Goal: Find specific page/section: Find specific page/section

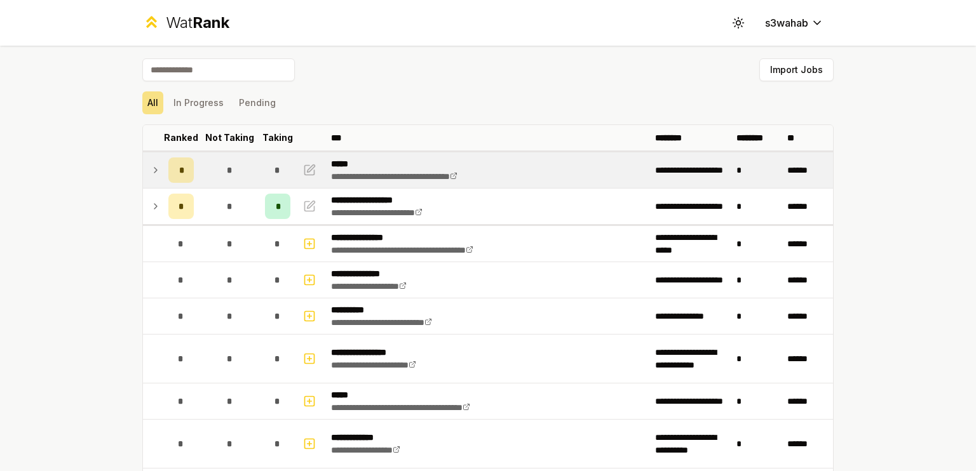
click at [151, 163] on icon at bounding box center [156, 170] width 10 height 15
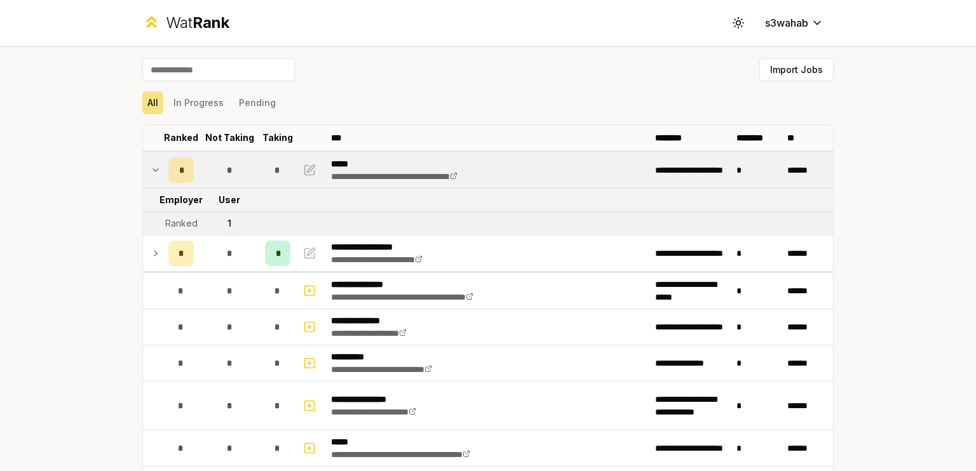
click at [151, 163] on icon at bounding box center [156, 170] width 10 height 15
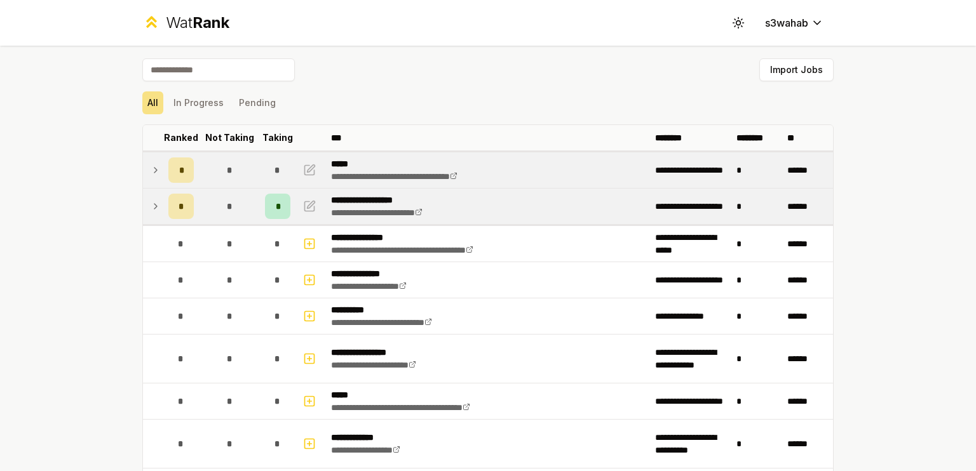
click at [157, 196] on td at bounding box center [153, 207] width 20 height 36
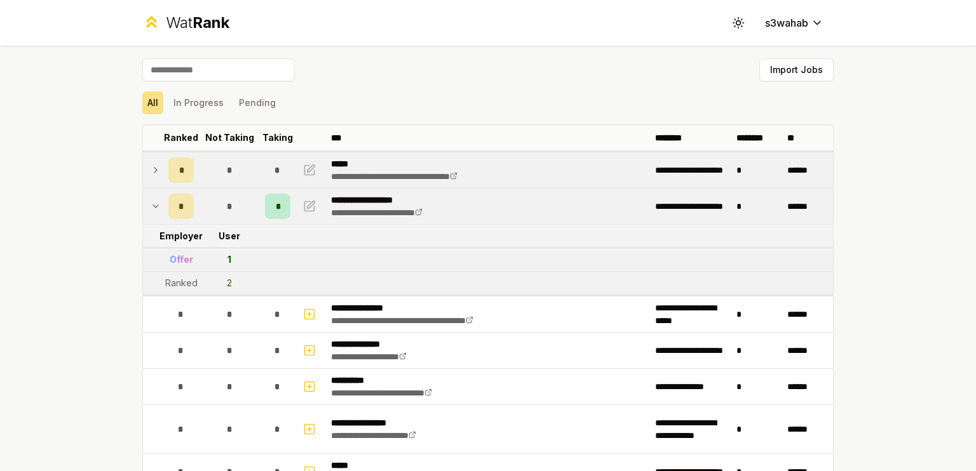
click at [157, 196] on td at bounding box center [153, 207] width 20 height 36
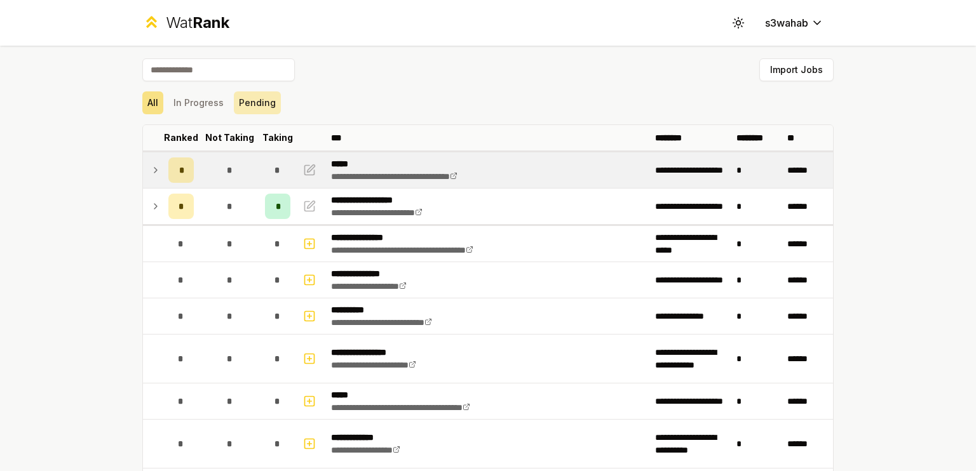
click at [245, 112] on button "Pending" at bounding box center [257, 102] width 47 height 23
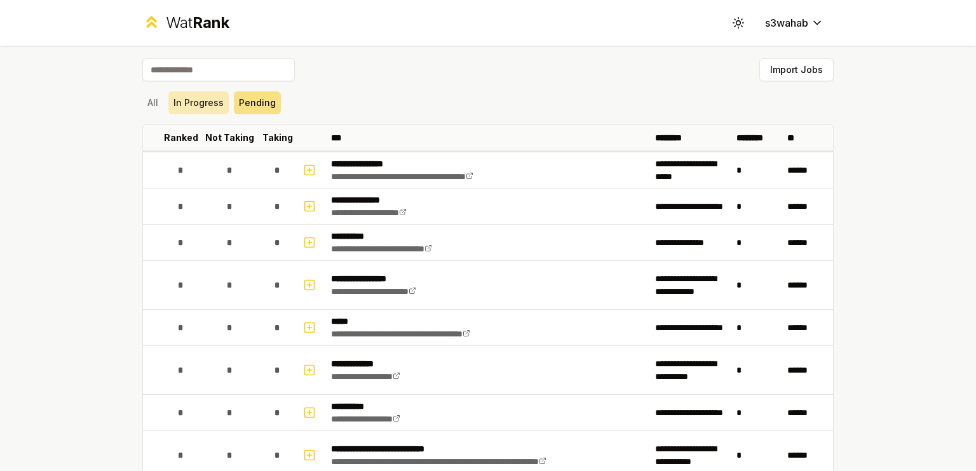
click at [203, 109] on button "In Progress" at bounding box center [198, 102] width 60 height 23
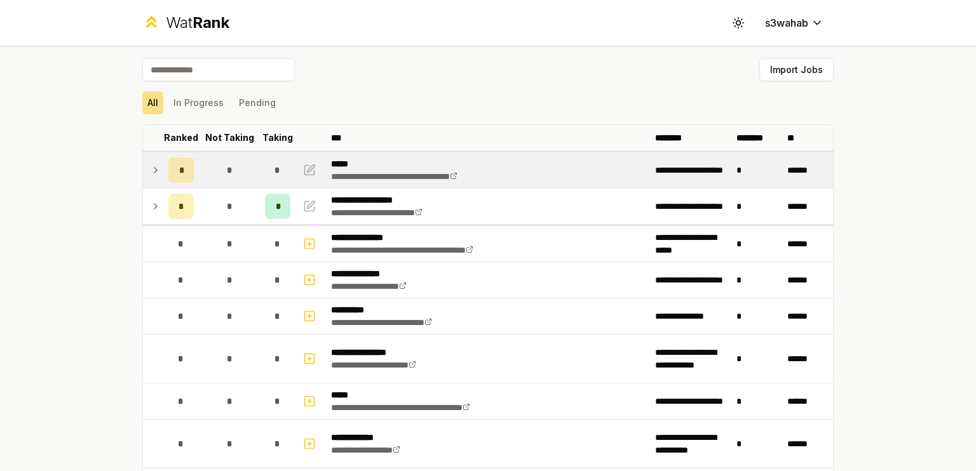
click at [179, 175] on span "*" at bounding box center [181, 170] width 4 height 13
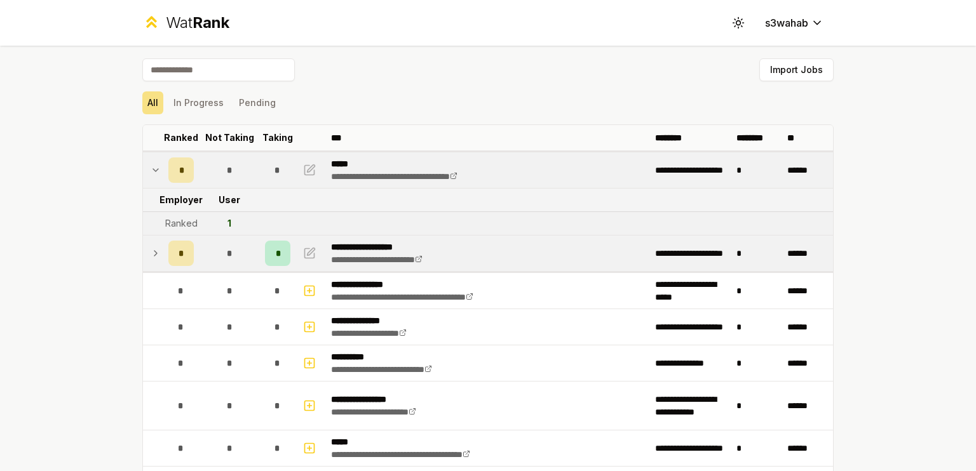
click at [201, 269] on td "*" at bounding box center [229, 254] width 61 height 36
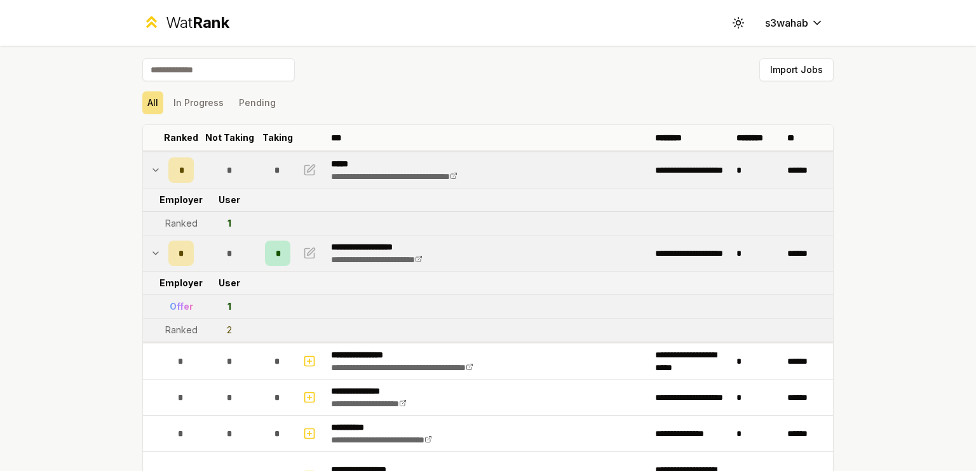
click at [201, 267] on td "*" at bounding box center [229, 254] width 61 height 36
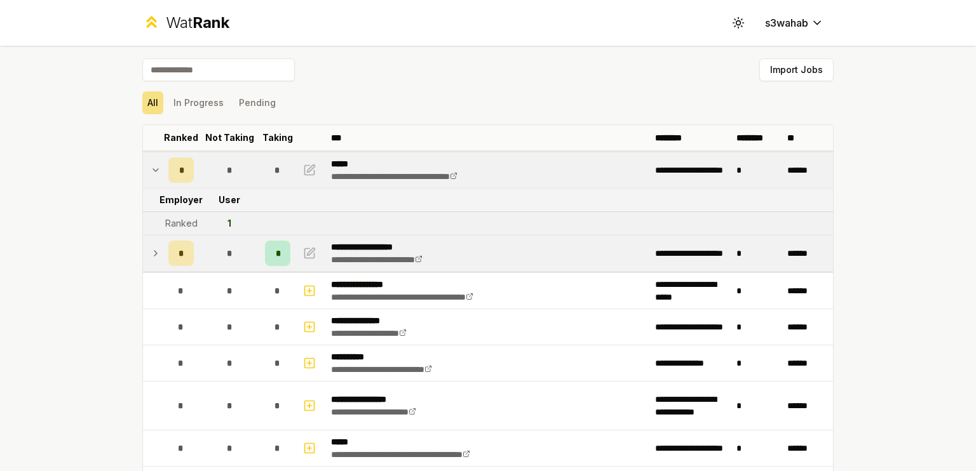
scroll to position [2, 0]
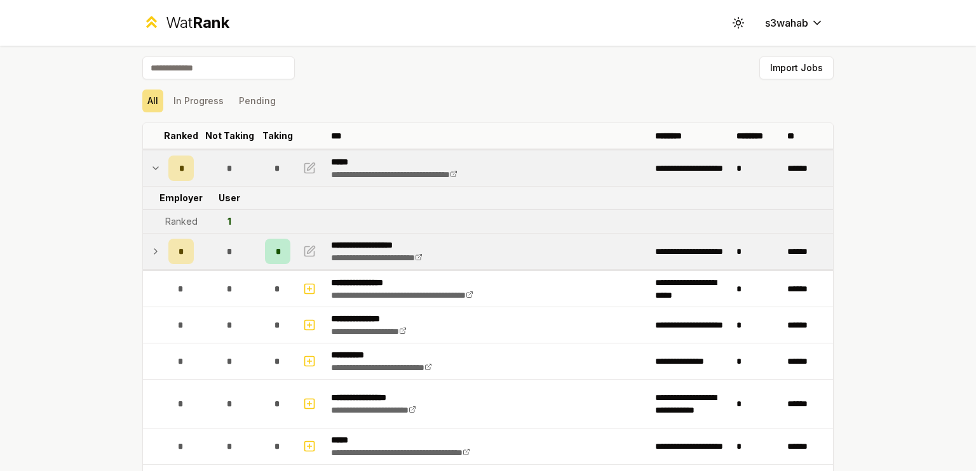
click at [203, 265] on td "*" at bounding box center [229, 252] width 61 height 36
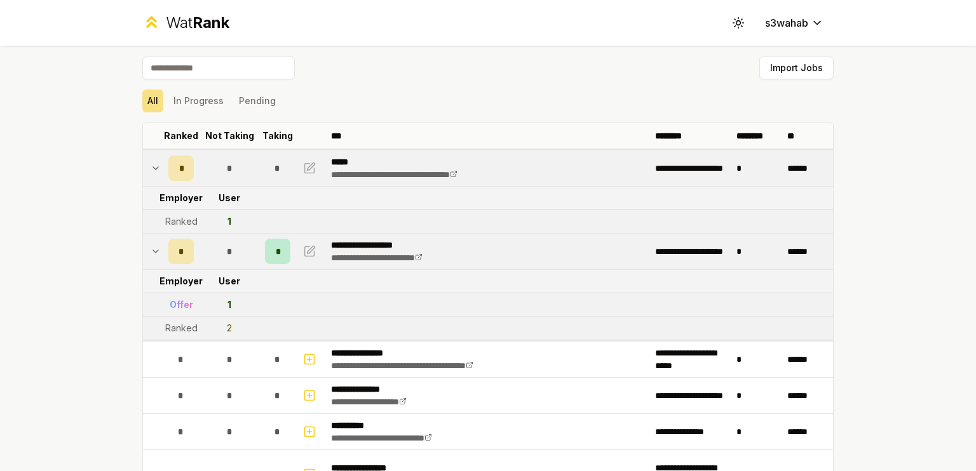
click at [203, 265] on td "*" at bounding box center [229, 252] width 61 height 36
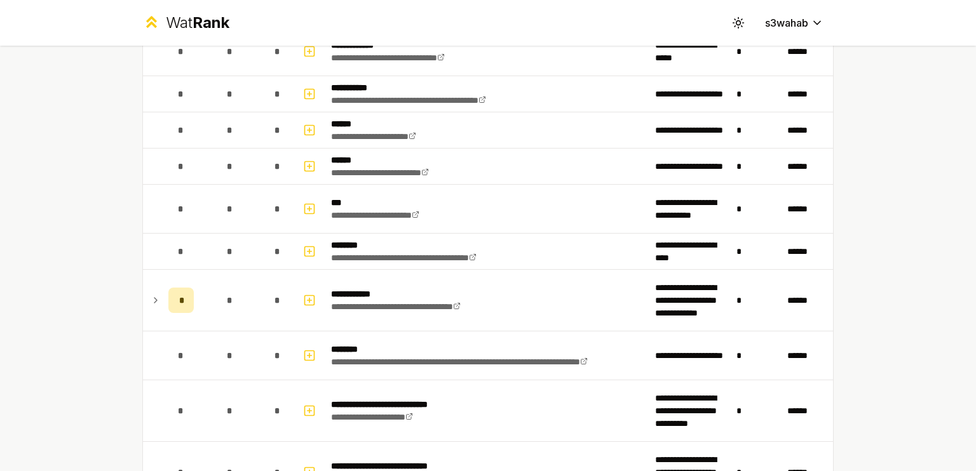
scroll to position [747, 0]
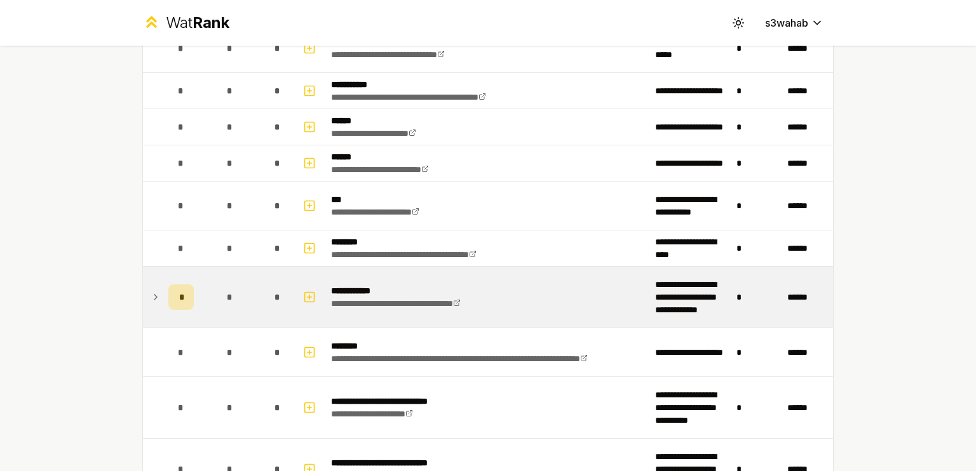
click at [265, 297] on div "*" at bounding box center [277, 297] width 25 height 25
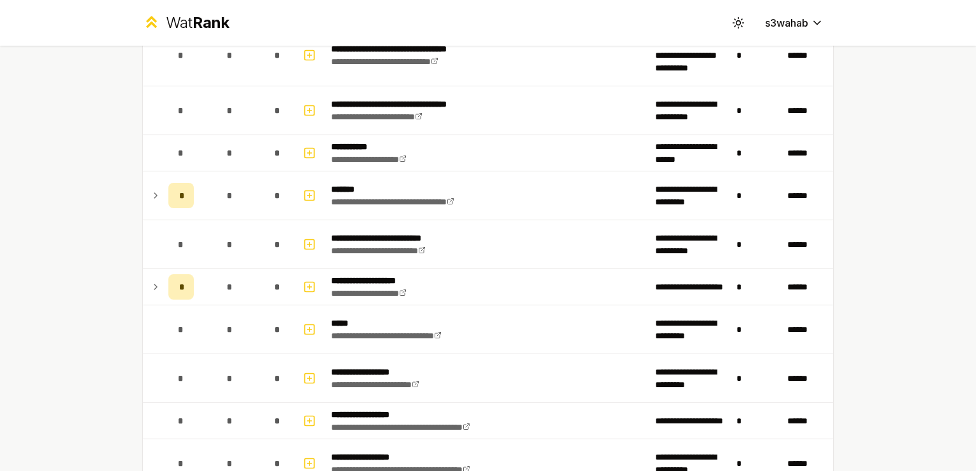
scroll to position [1560, 0]
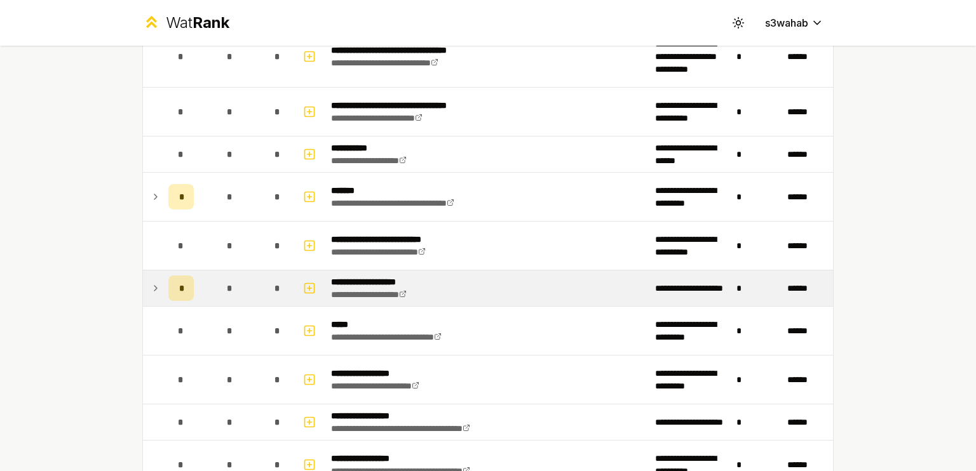
click at [276, 292] on div "*" at bounding box center [277, 288] width 25 height 25
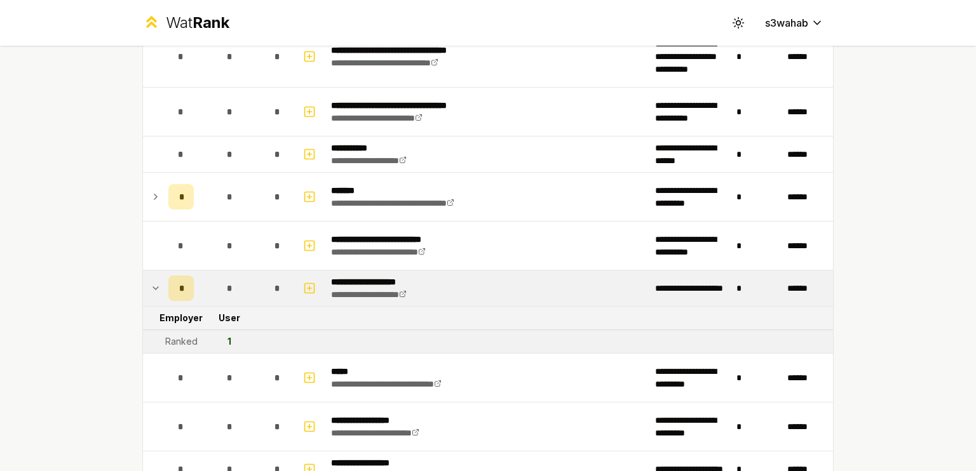
click at [276, 292] on div "*" at bounding box center [277, 288] width 25 height 25
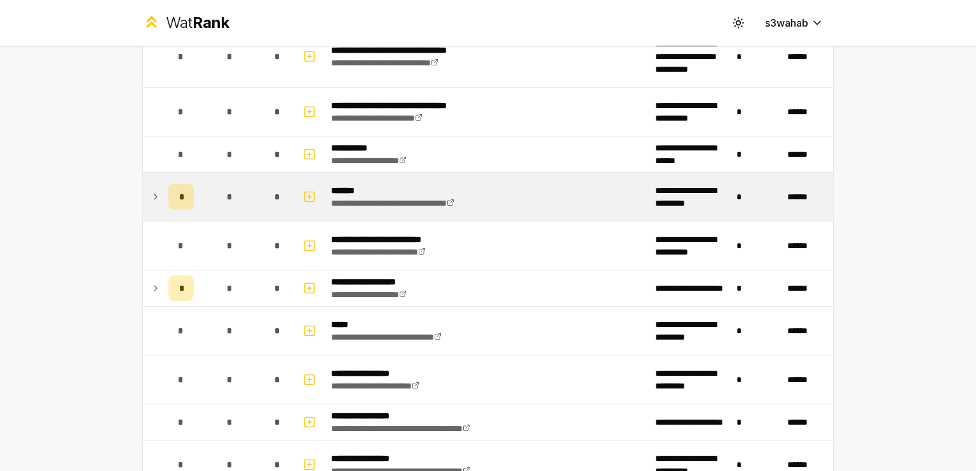
click at [285, 205] on td "*" at bounding box center [278, 197] width 36 height 48
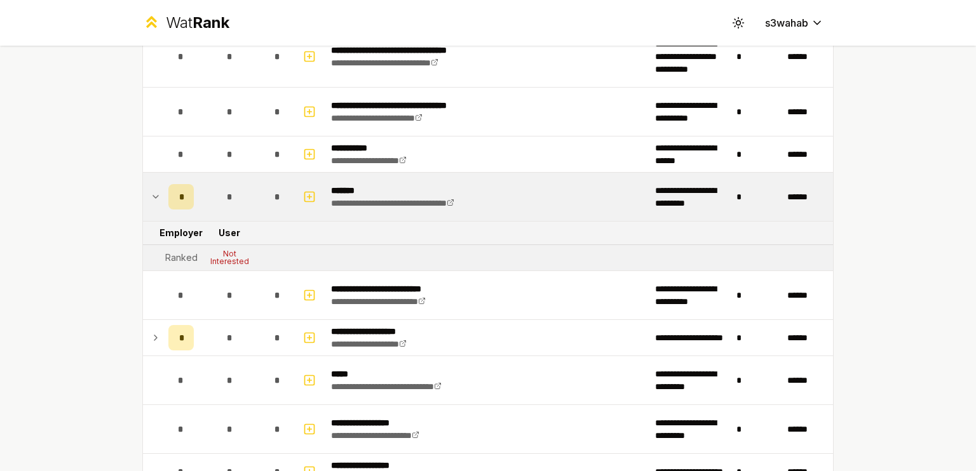
click at [285, 205] on td "*" at bounding box center [278, 197] width 36 height 48
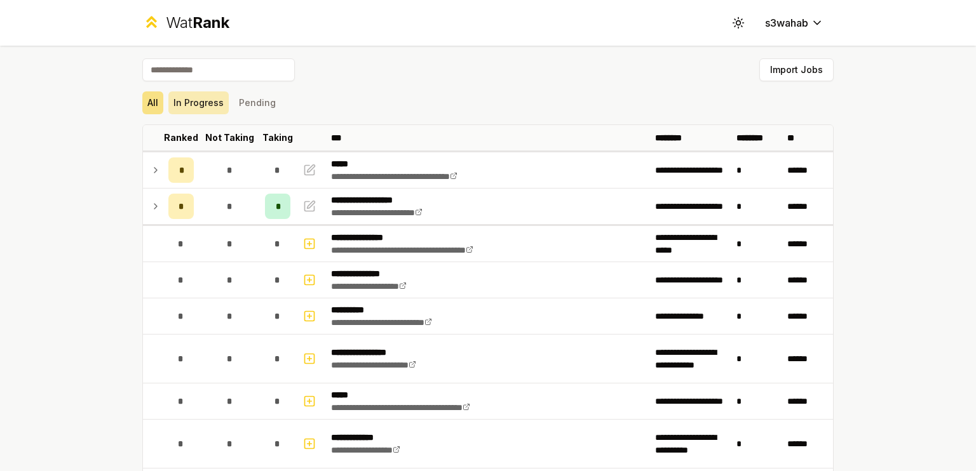
click at [206, 106] on button "In Progress" at bounding box center [198, 102] width 60 height 23
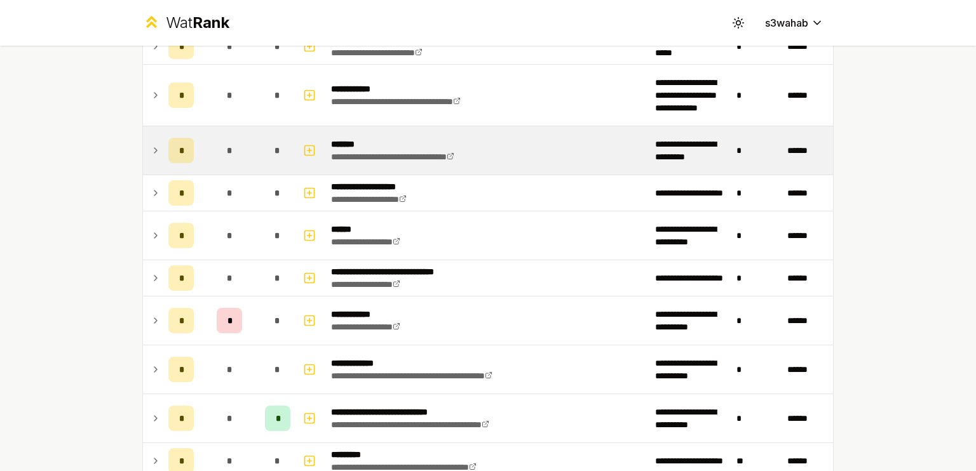
scroll to position [198, 0]
click at [163, 134] on td "*" at bounding box center [181, 150] width 36 height 48
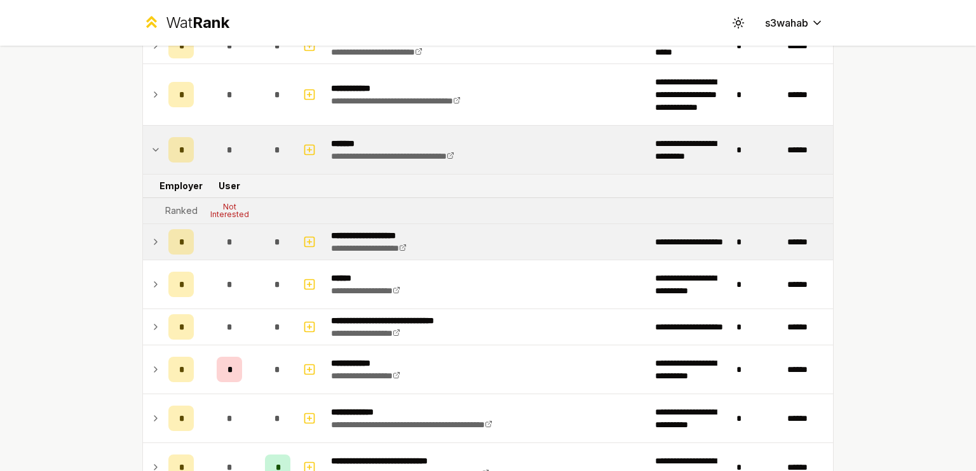
click at [155, 238] on icon at bounding box center [156, 241] width 10 height 15
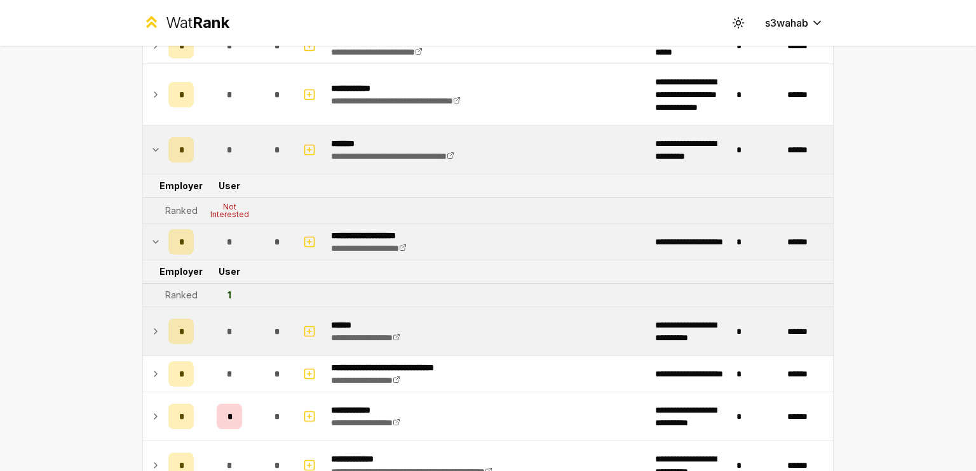
click at [156, 310] on td at bounding box center [153, 331] width 20 height 48
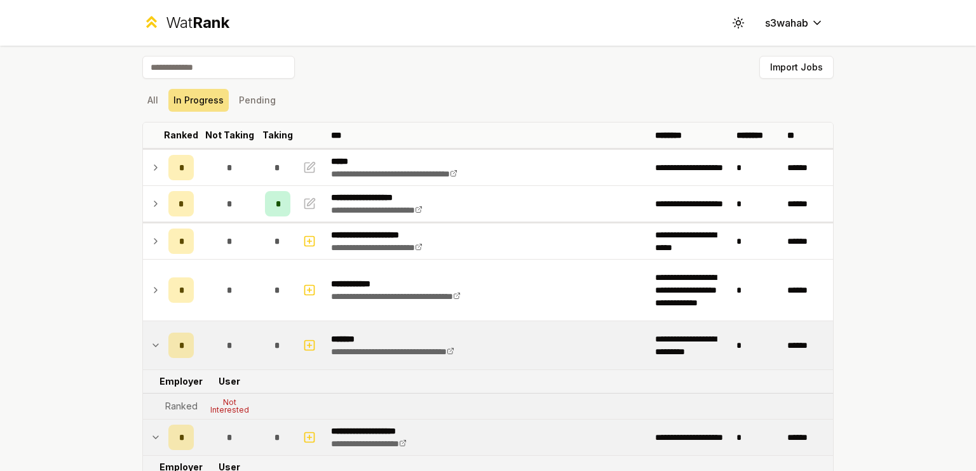
scroll to position [0, 0]
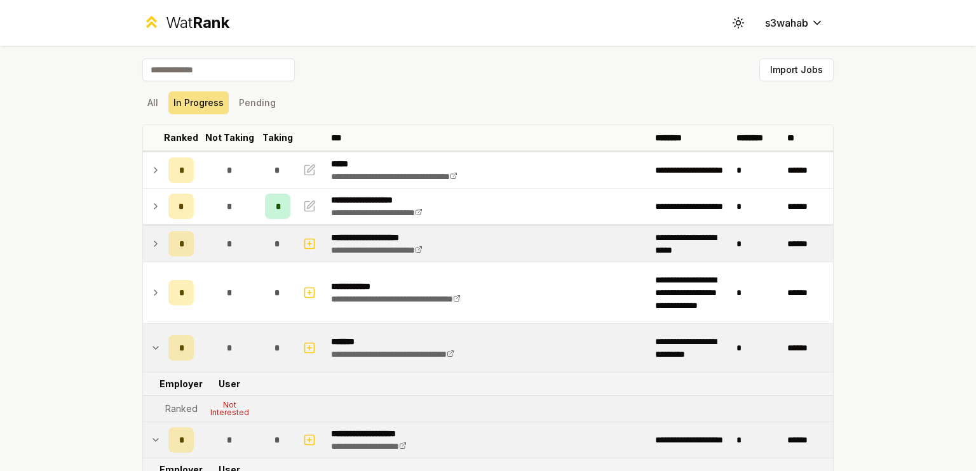
click at [163, 257] on td "*" at bounding box center [181, 244] width 36 height 36
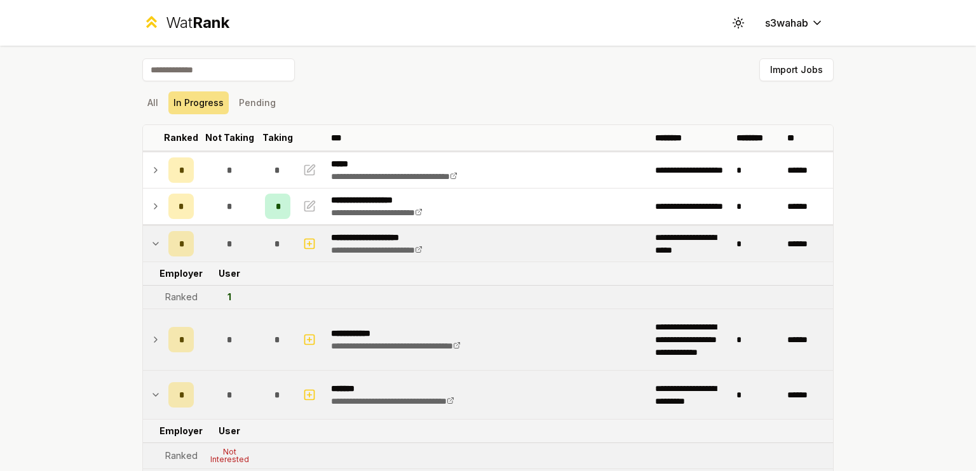
click at [163, 325] on td "*" at bounding box center [181, 339] width 36 height 61
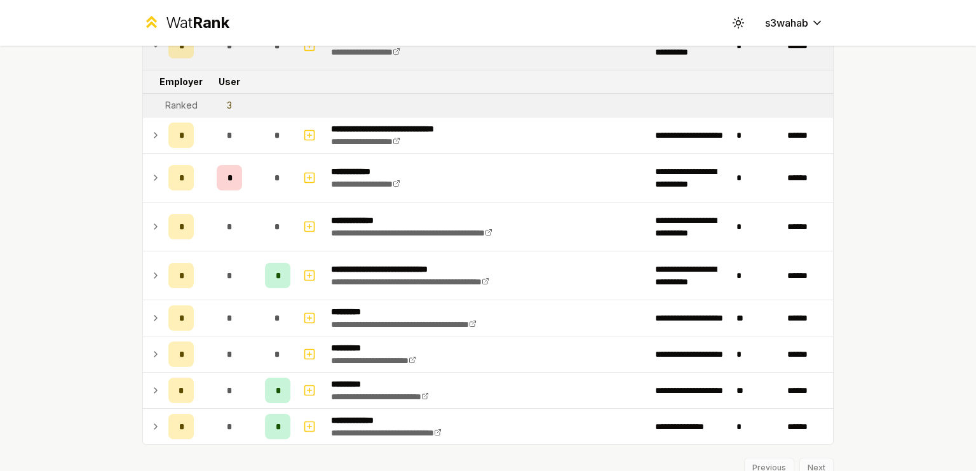
scroll to position [579, 0]
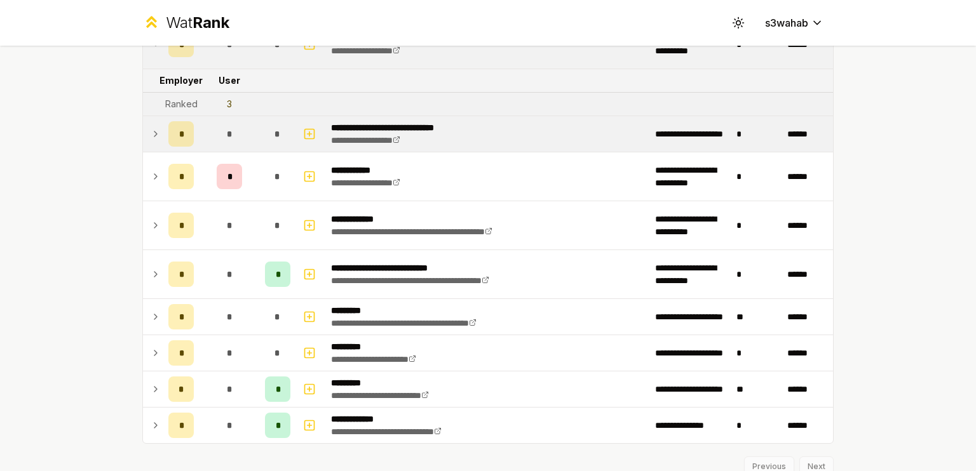
click at [155, 139] on td at bounding box center [153, 134] width 20 height 36
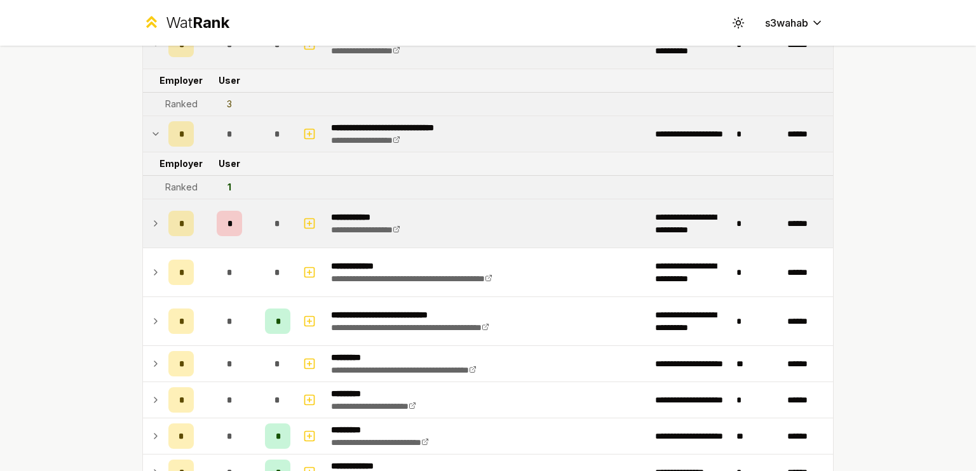
click at [151, 222] on icon at bounding box center [156, 223] width 10 height 15
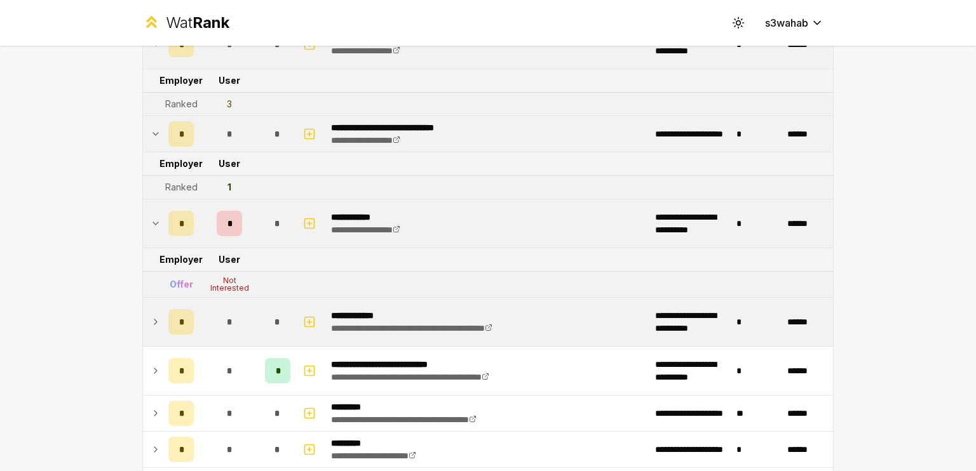
click at [143, 307] on td at bounding box center [153, 322] width 20 height 48
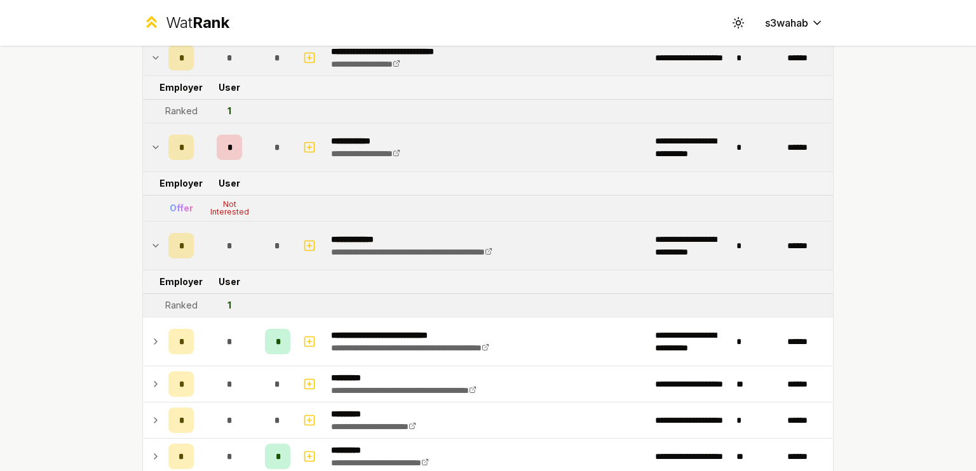
scroll to position [723, 0]
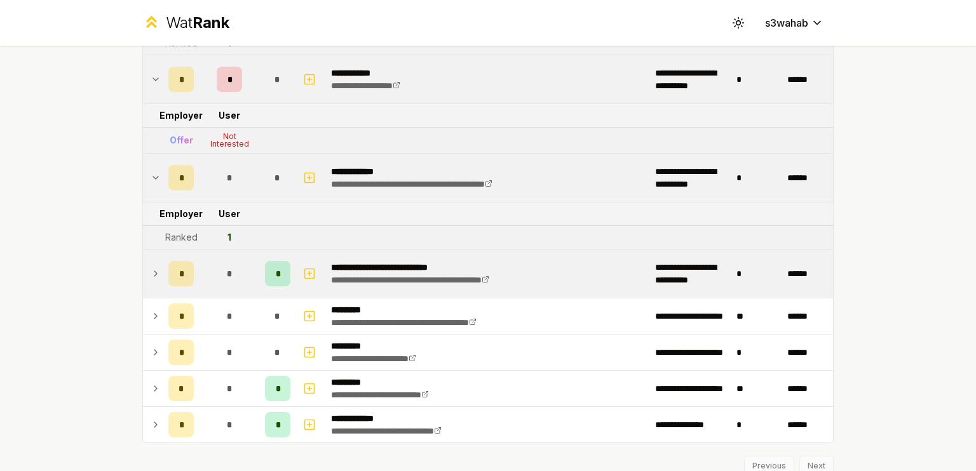
click at [163, 256] on td "*" at bounding box center [181, 274] width 36 height 48
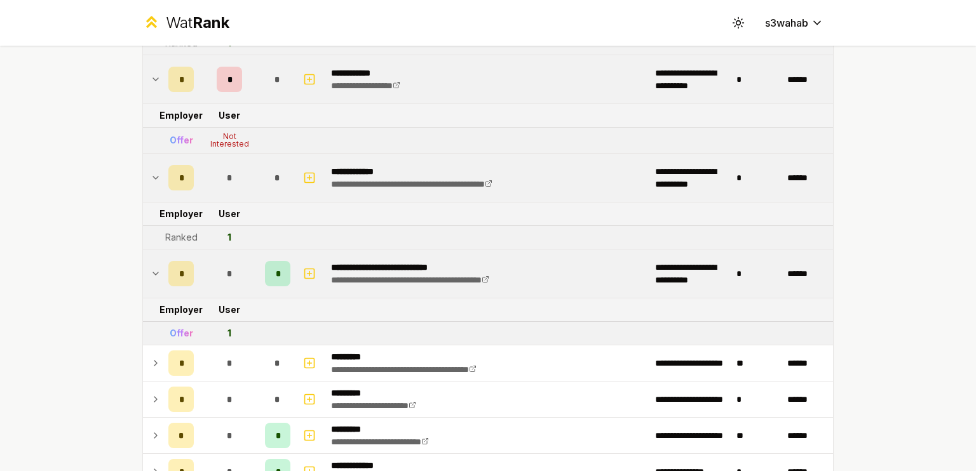
scroll to position [781, 0]
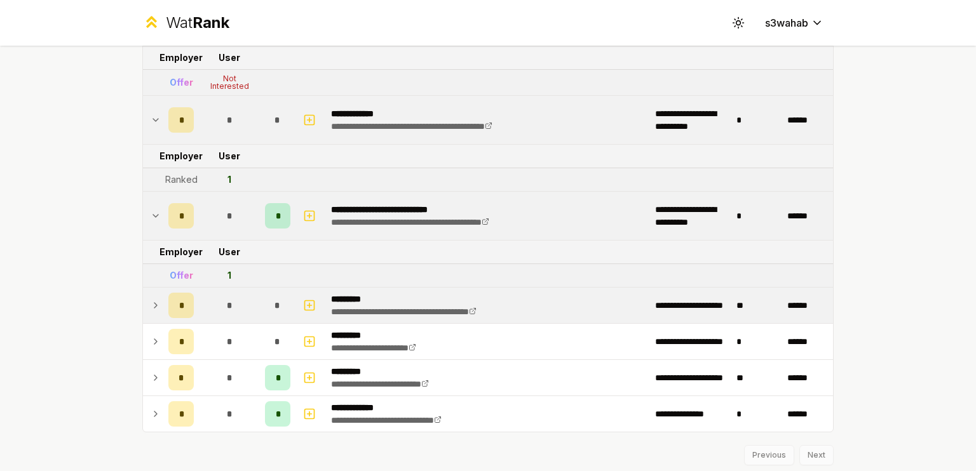
click at [163, 310] on td "*" at bounding box center [181, 306] width 36 height 36
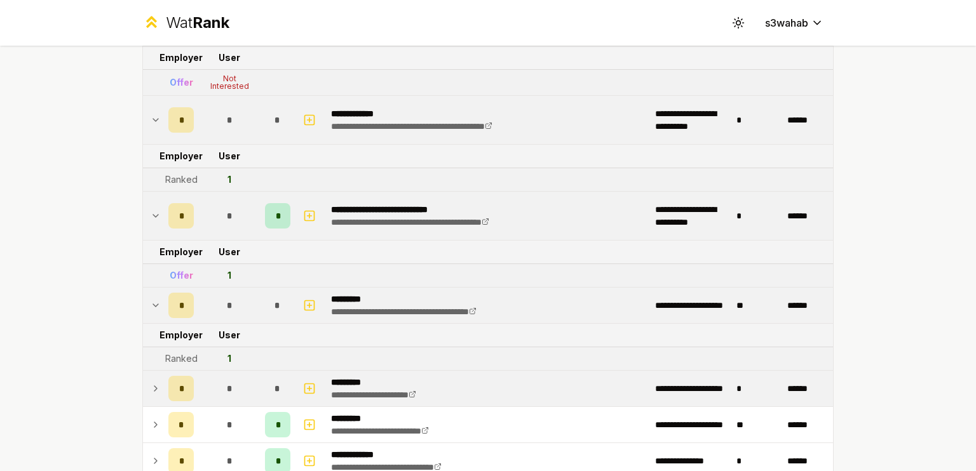
click at [152, 391] on icon at bounding box center [156, 388] width 10 height 15
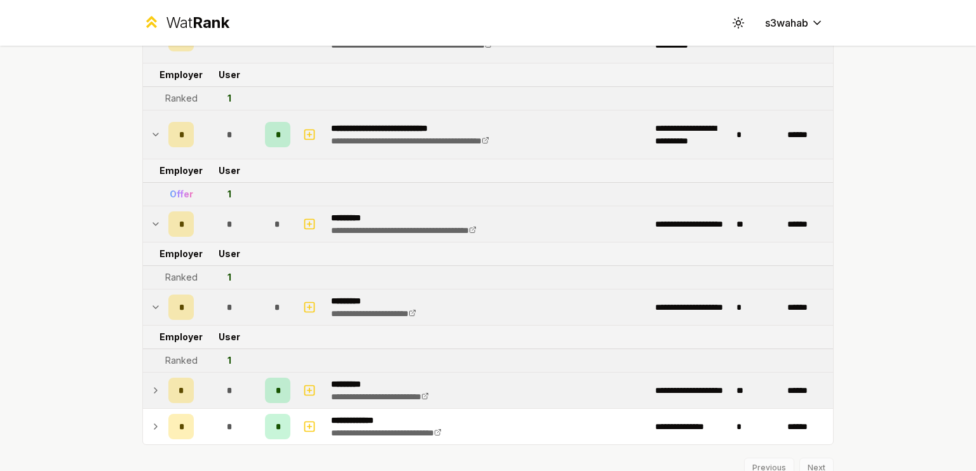
click at [152, 386] on icon at bounding box center [156, 390] width 10 height 15
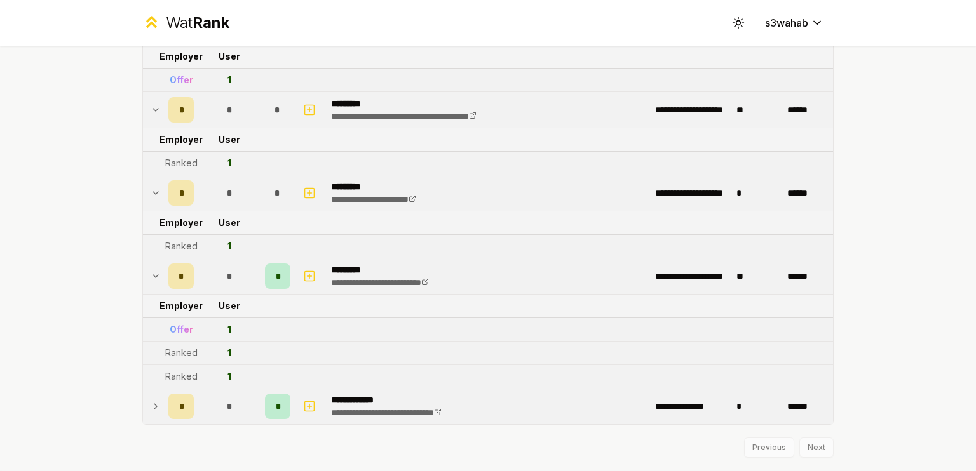
click at [152, 403] on icon at bounding box center [156, 406] width 10 height 15
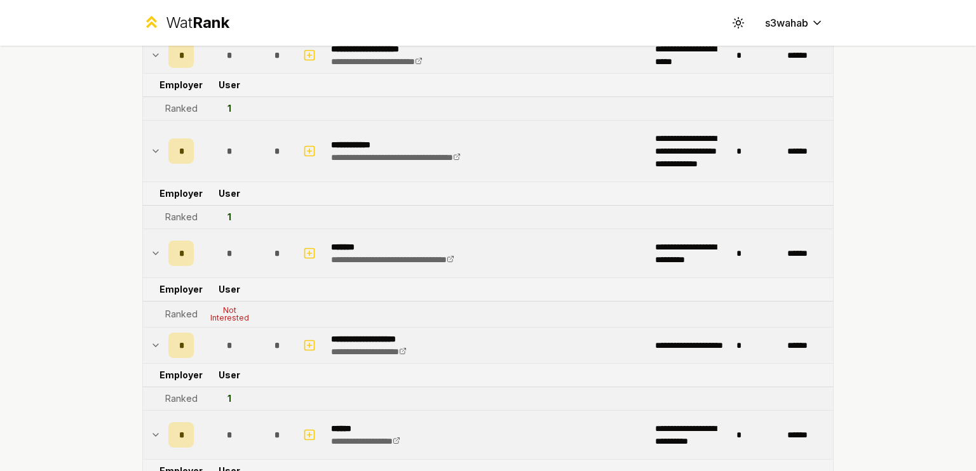
scroll to position [0, 0]
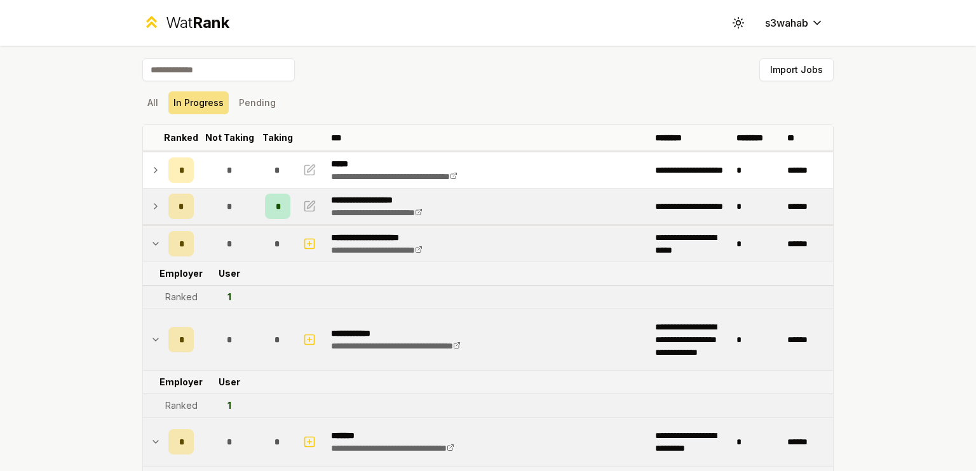
click at [151, 202] on icon at bounding box center [156, 206] width 10 height 15
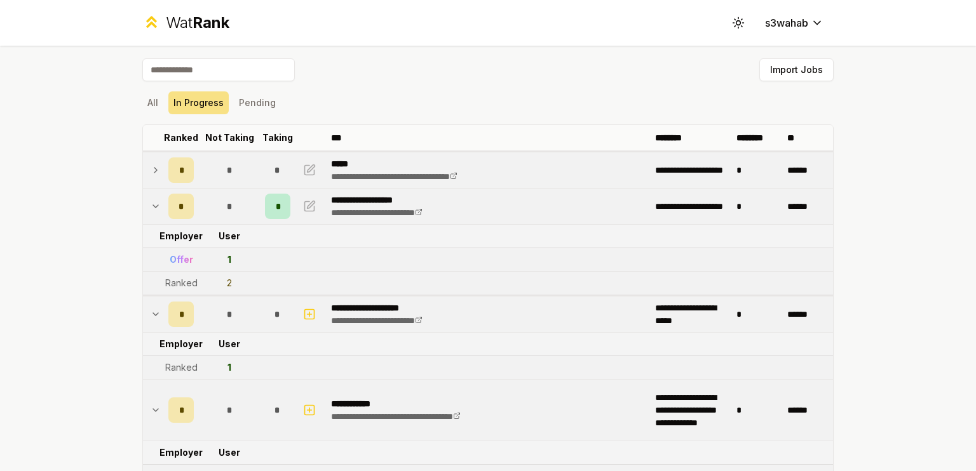
click at [152, 173] on icon at bounding box center [156, 170] width 10 height 15
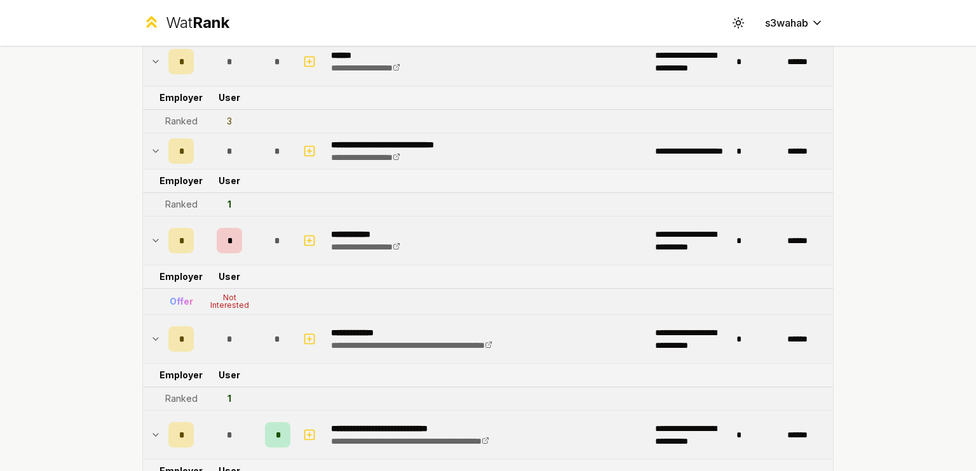
scroll to position [627, 0]
